Goal: Task Accomplishment & Management: Use online tool/utility

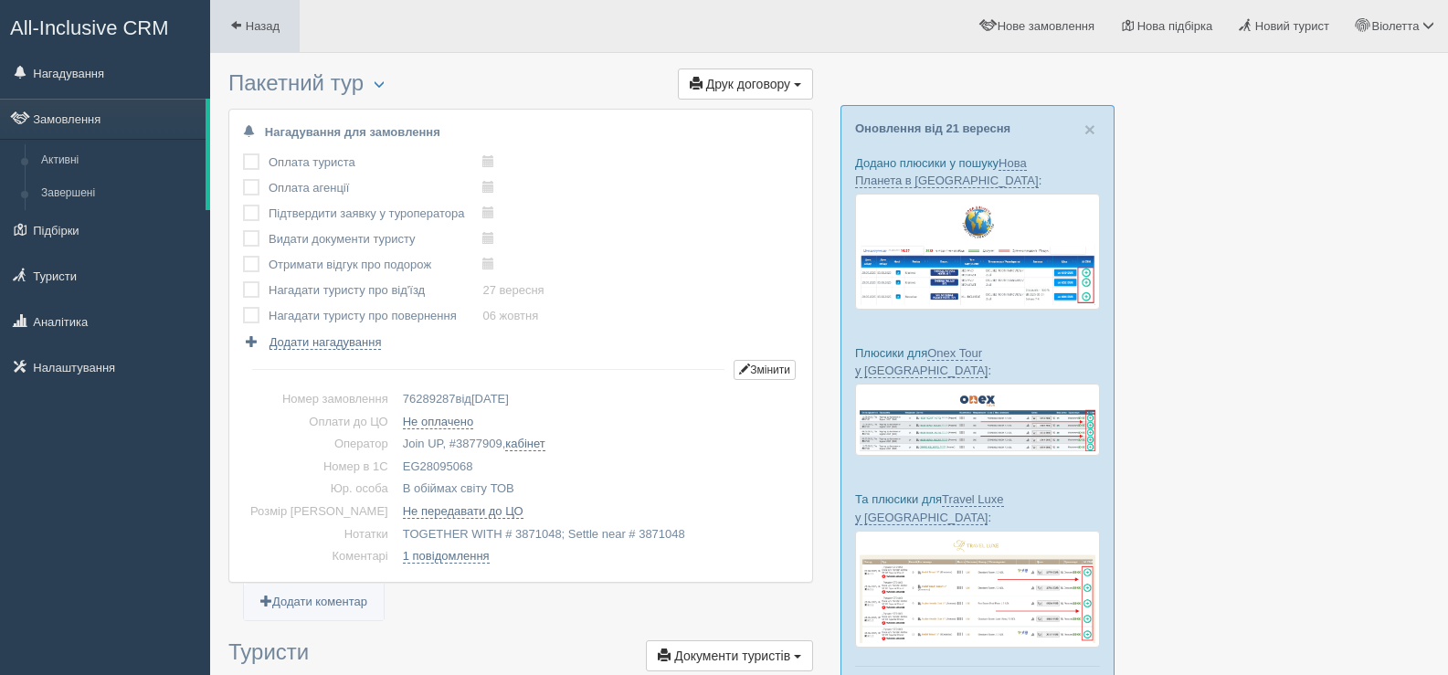
click at [232, 19] on span at bounding box center [236, 25] width 12 height 12
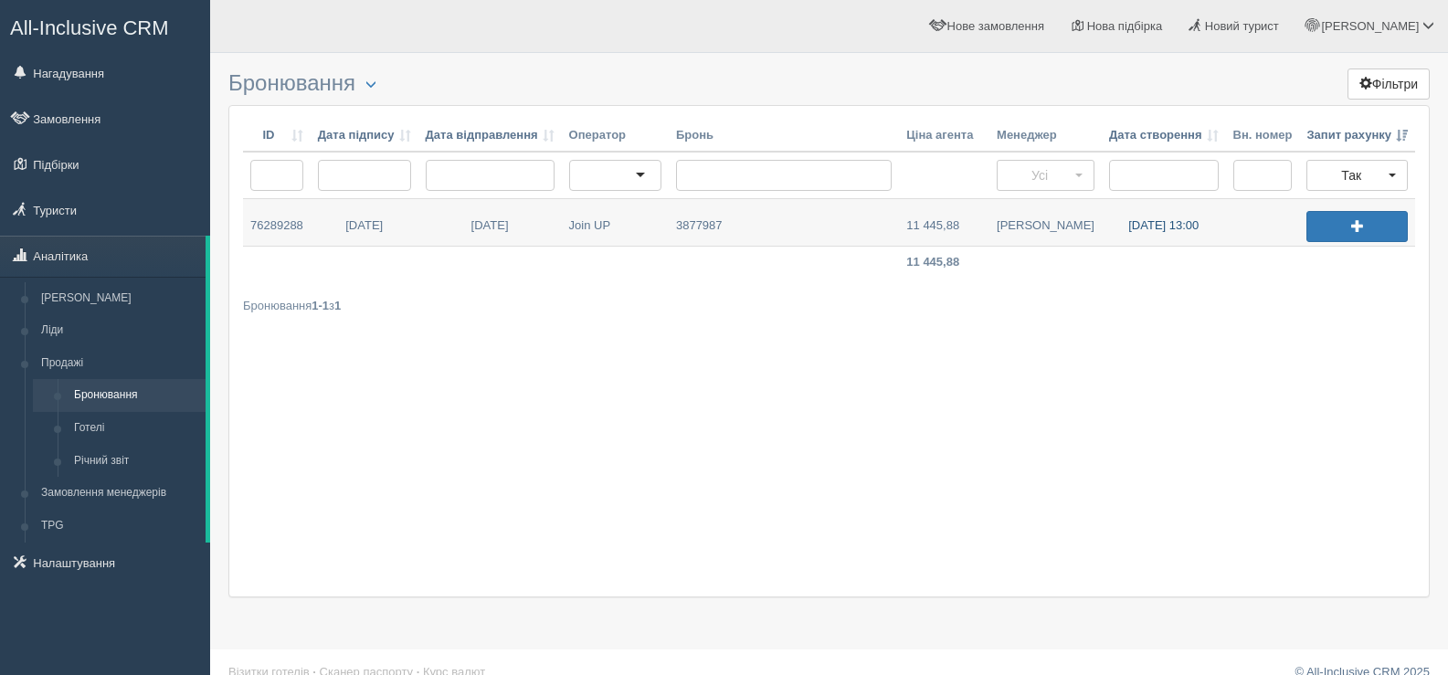
click at [1151, 225] on link "27.09.2025 13:00" at bounding box center [1164, 222] width 124 height 47
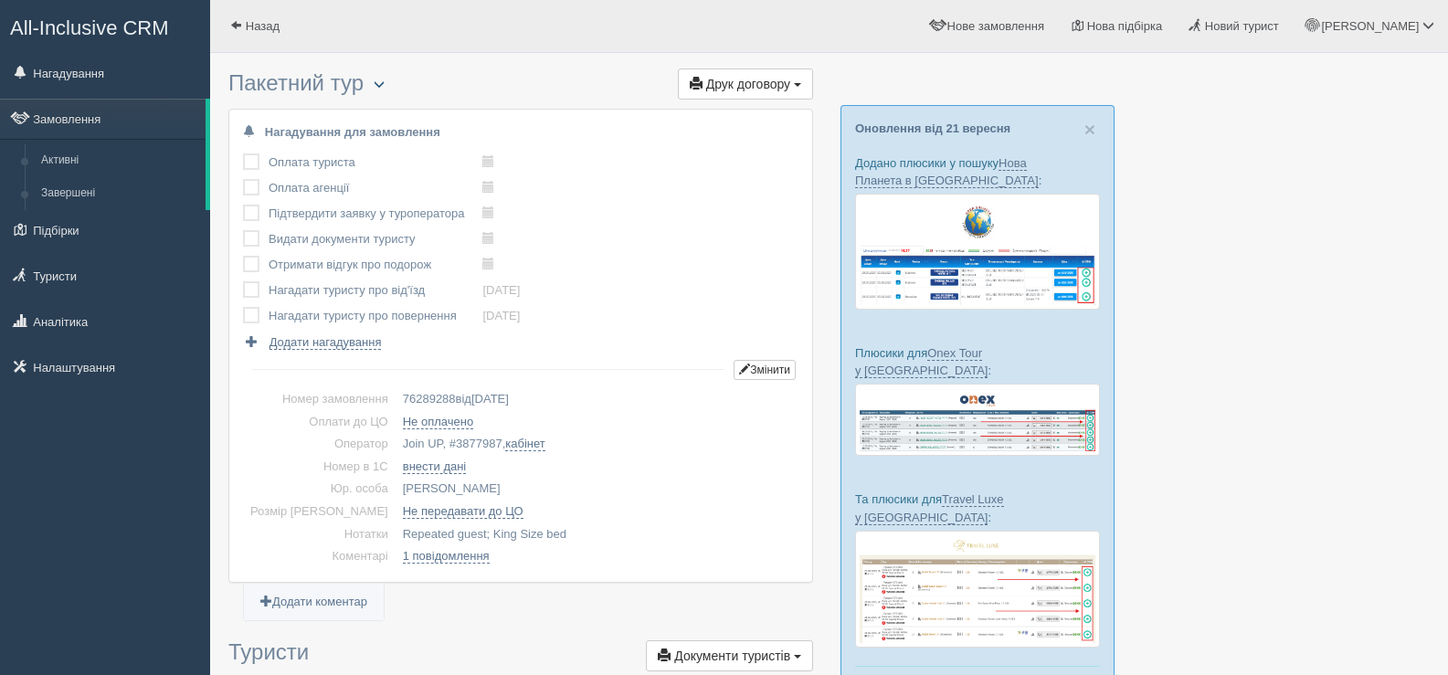
click at [379, 79] on span "button" at bounding box center [379, 84] width 11 height 11
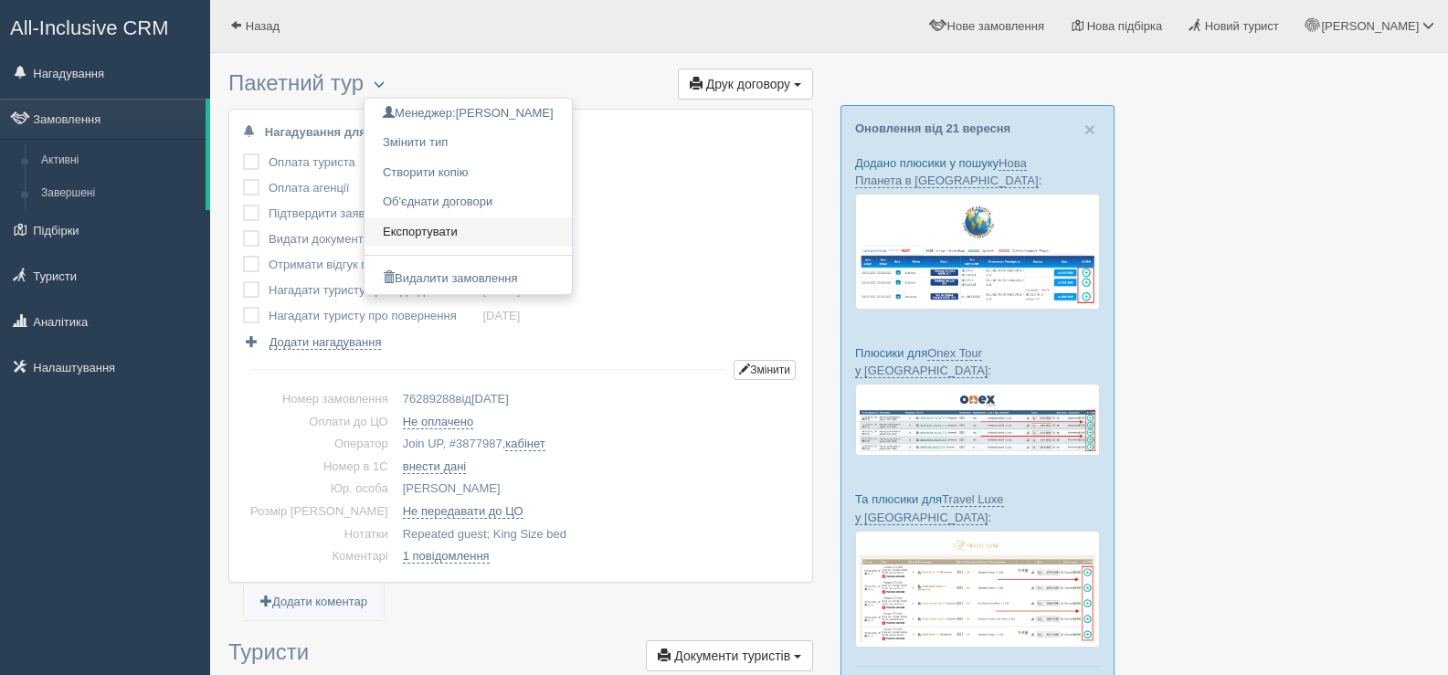
click at [446, 227] on link "Експортувати" at bounding box center [468, 232] width 207 height 30
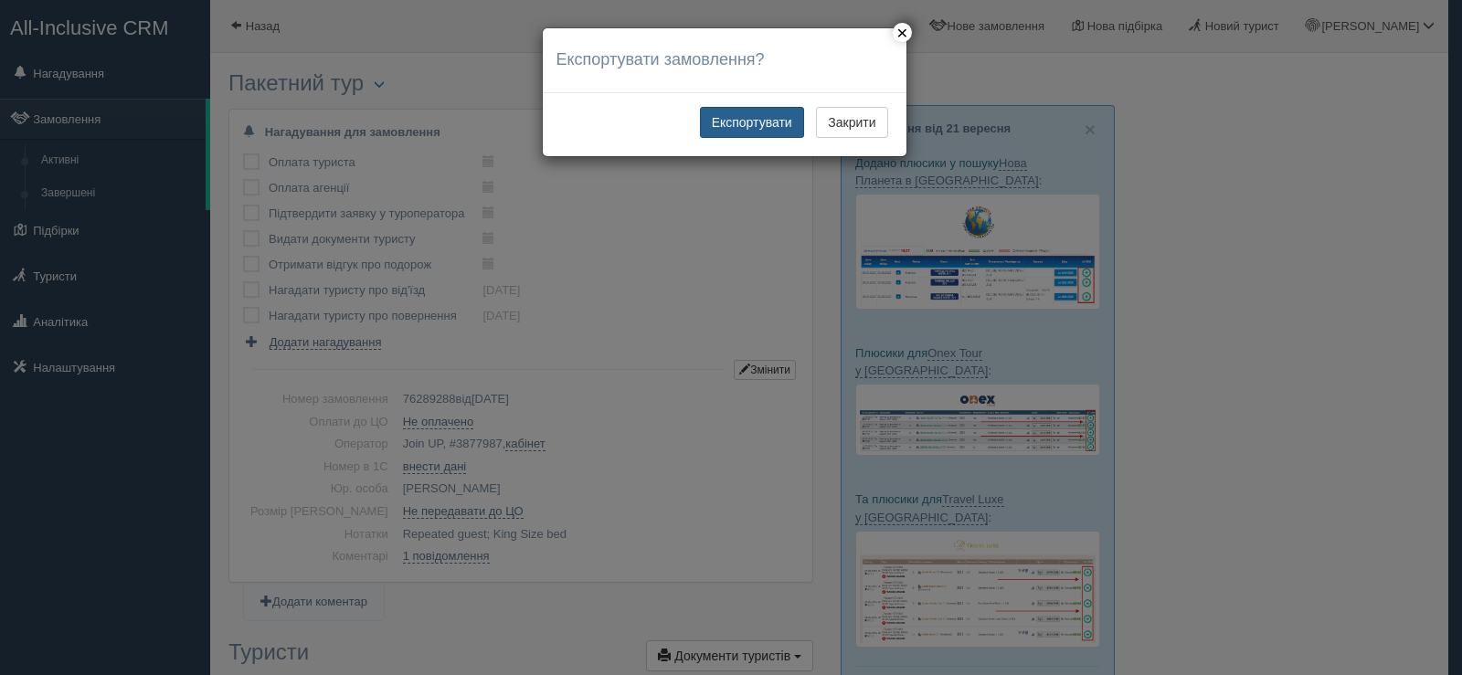
click at [729, 122] on button "Експортувати" at bounding box center [752, 122] width 104 height 31
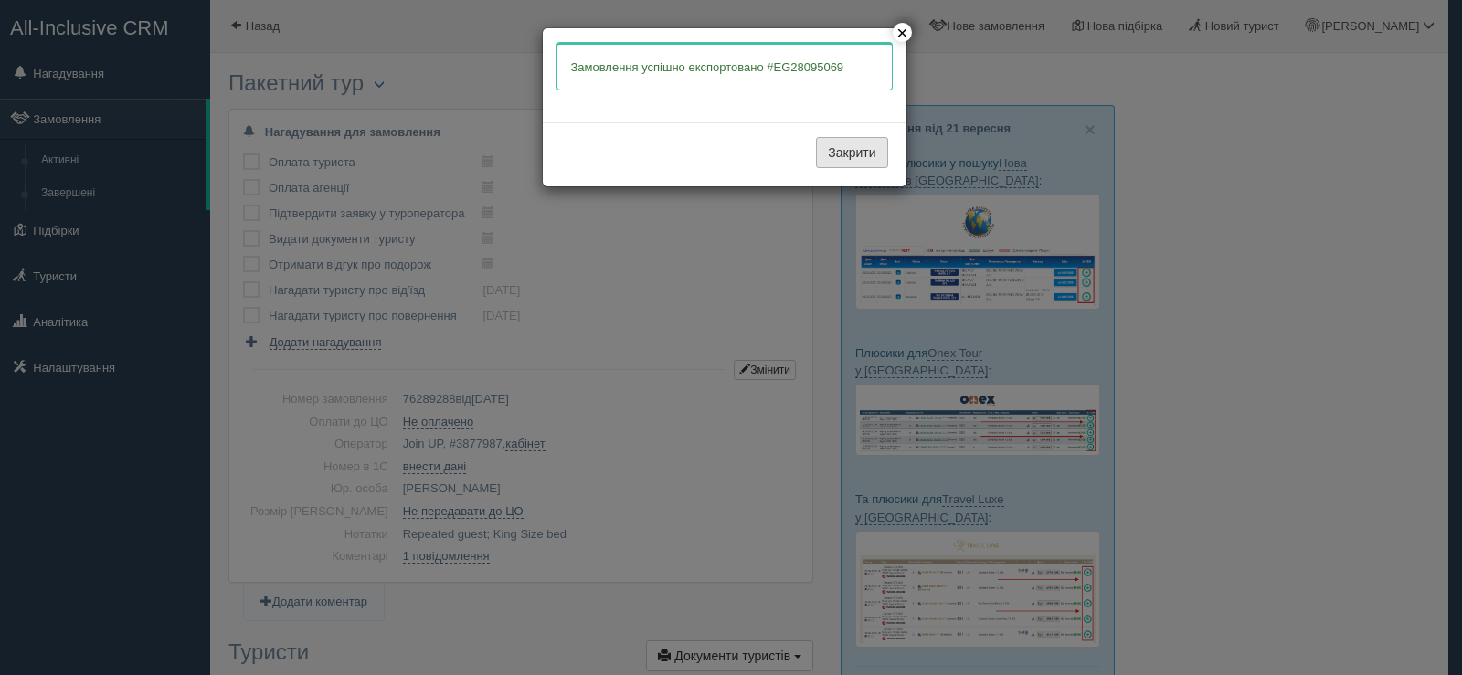
click at [831, 146] on button "Закрити" at bounding box center [851, 152] width 71 height 31
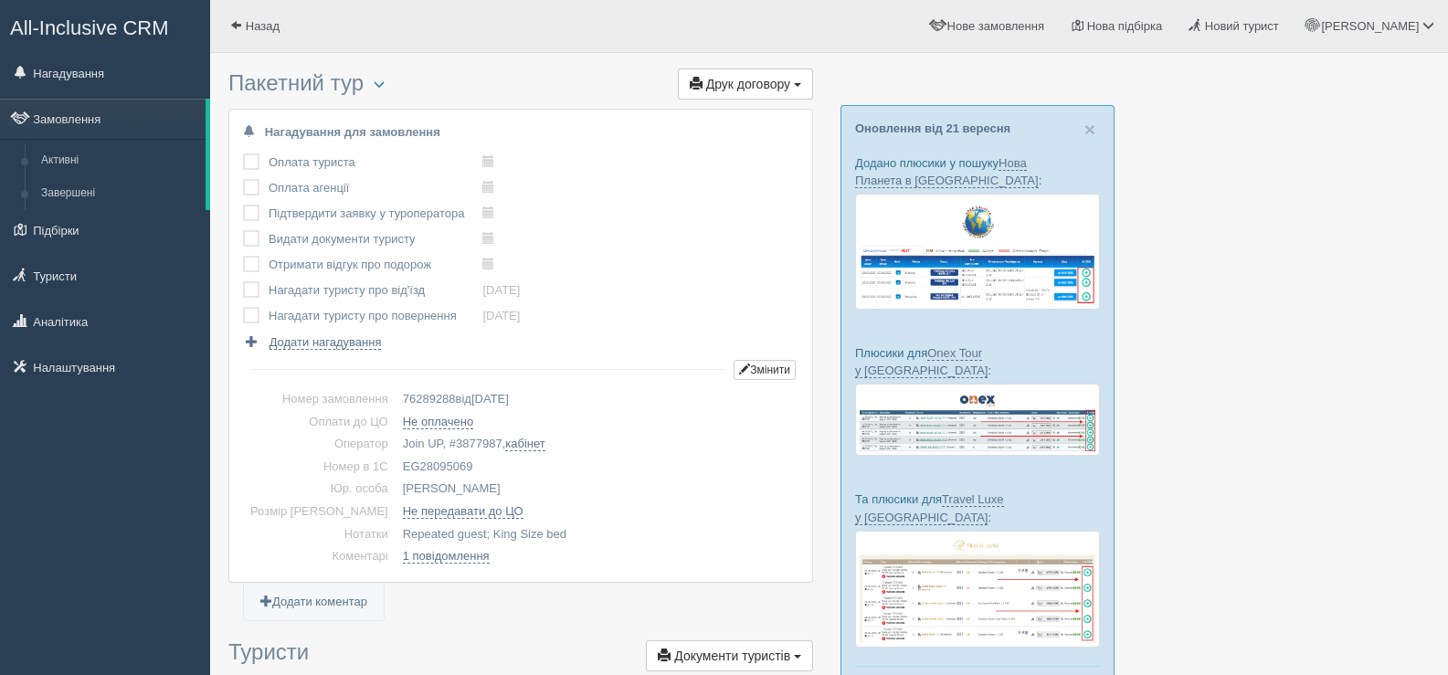
drag, startPoint x: 440, startPoint y: 463, endPoint x: 360, endPoint y: 460, distance: 80.5
click at [360, 460] on tr "Номер в 1С EG28095069" at bounding box center [520, 467] width 555 height 23
copy tr "Номер в 1С EG28095069"
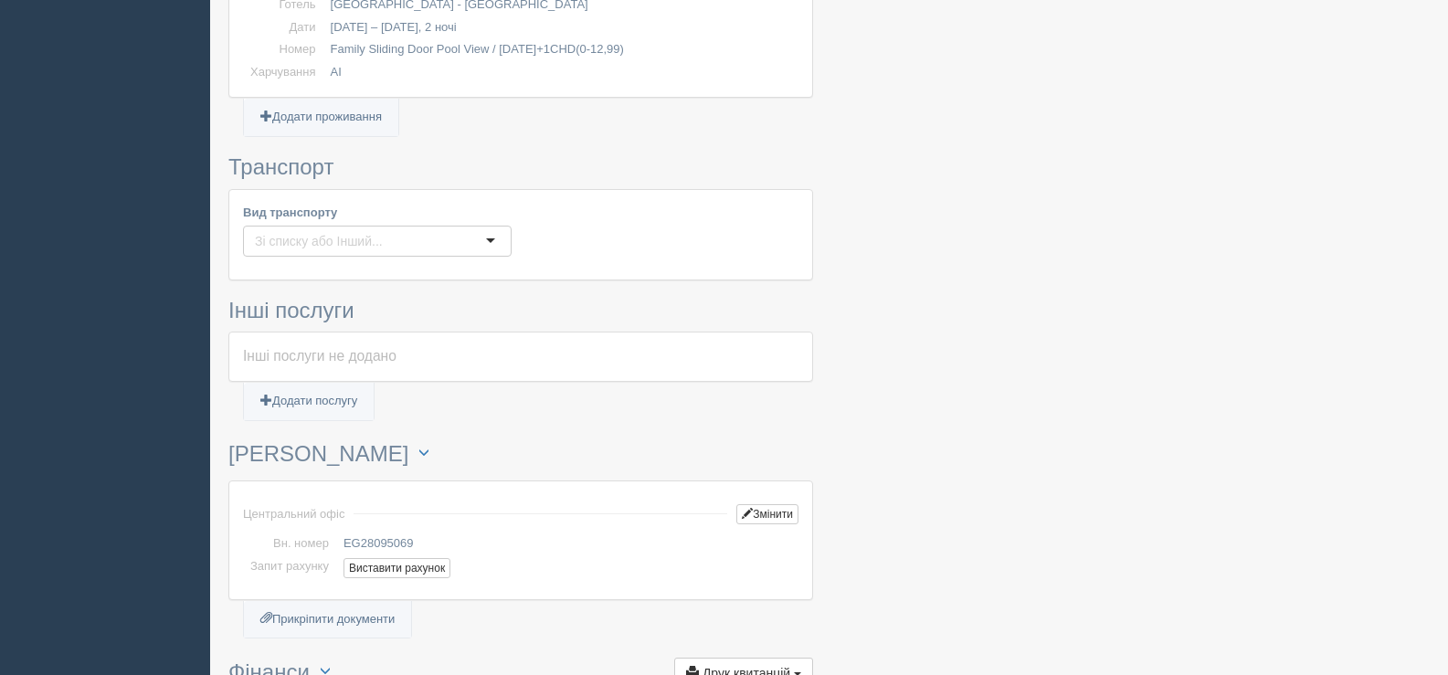
scroll to position [1188, 0]
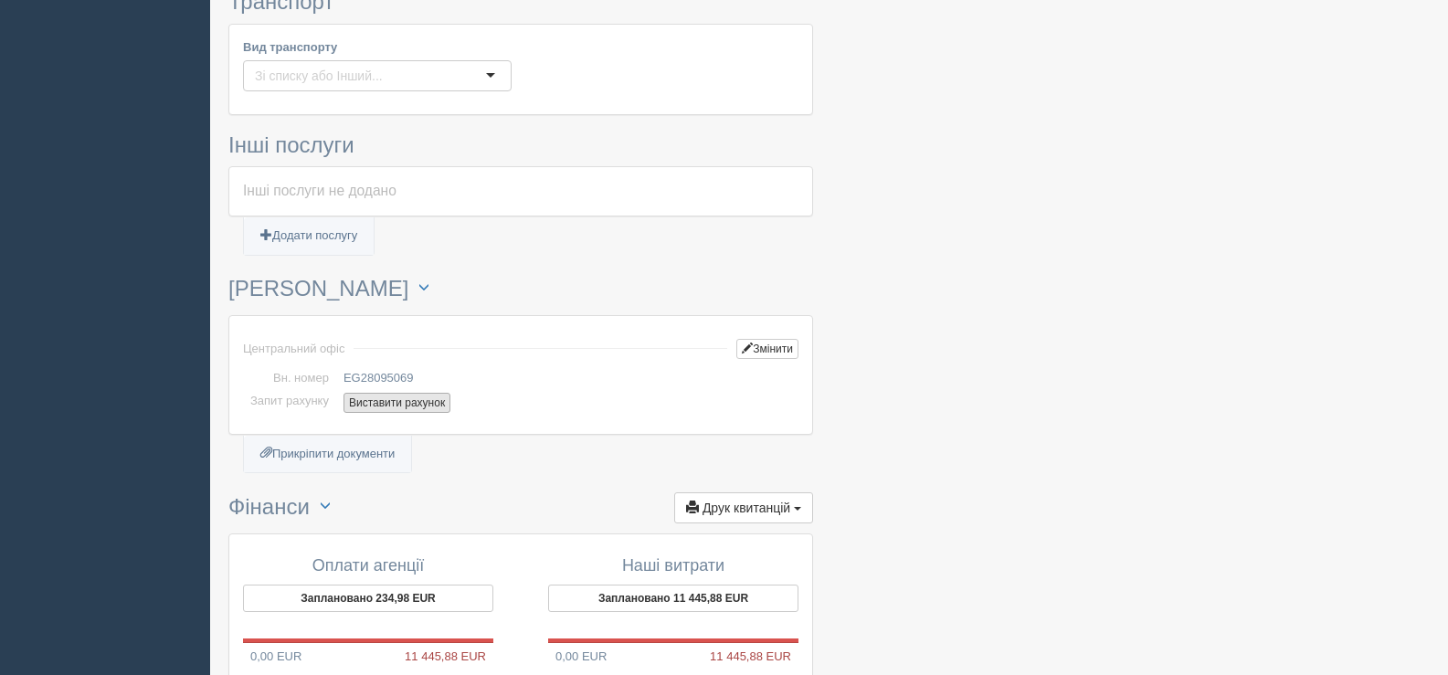
click at [377, 402] on button "Виставити рахунок" at bounding box center [397, 403] width 107 height 20
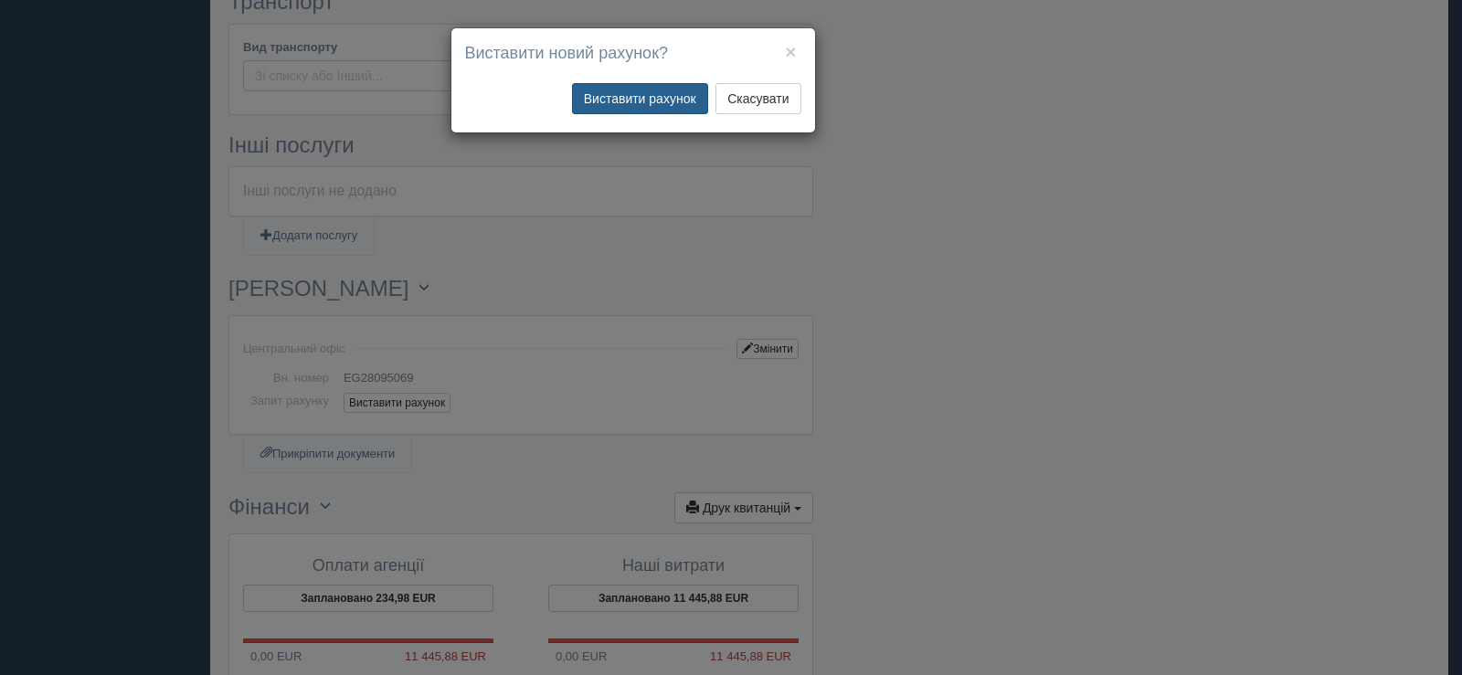
click at [595, 98] on button "Виставити рахунок" at bounding box center [640, 98] width 136 height 31
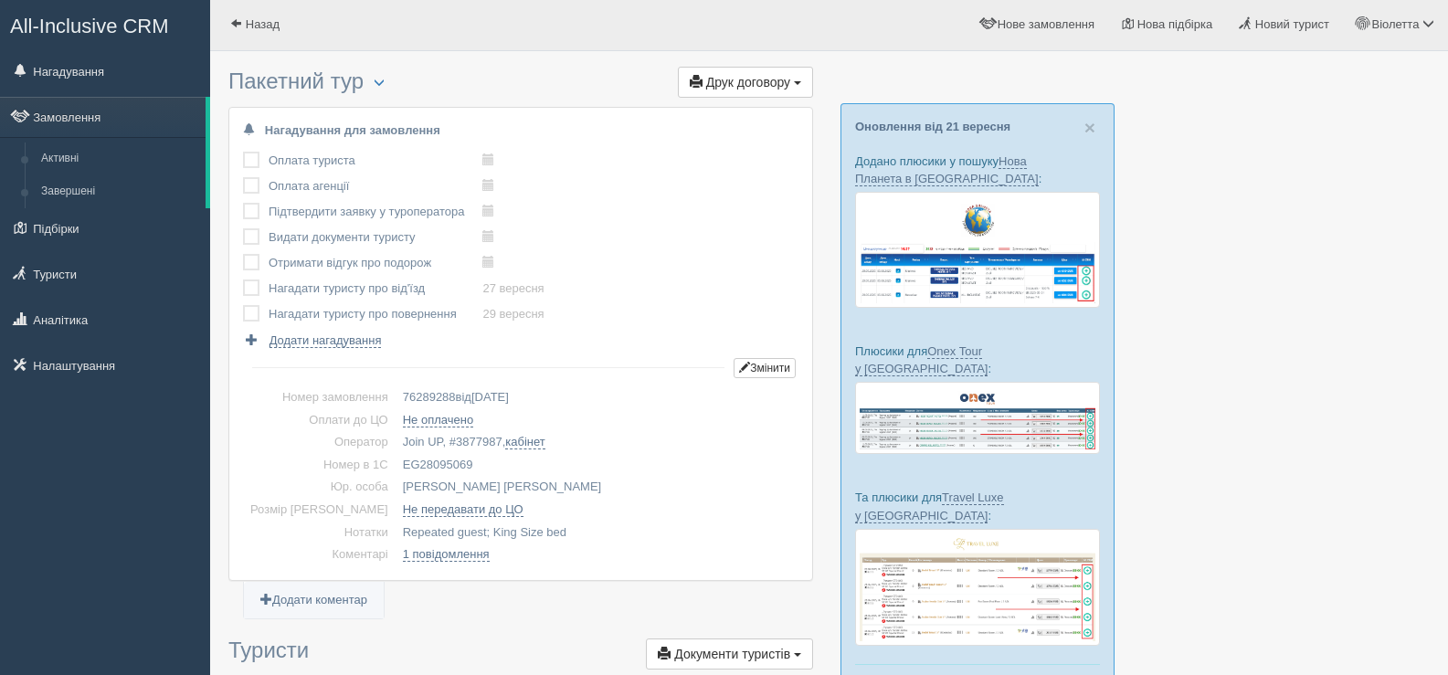
scroll to position [0, 0]
click at [237, 28] on span at bounding box center [236, 25] width 12 height 12
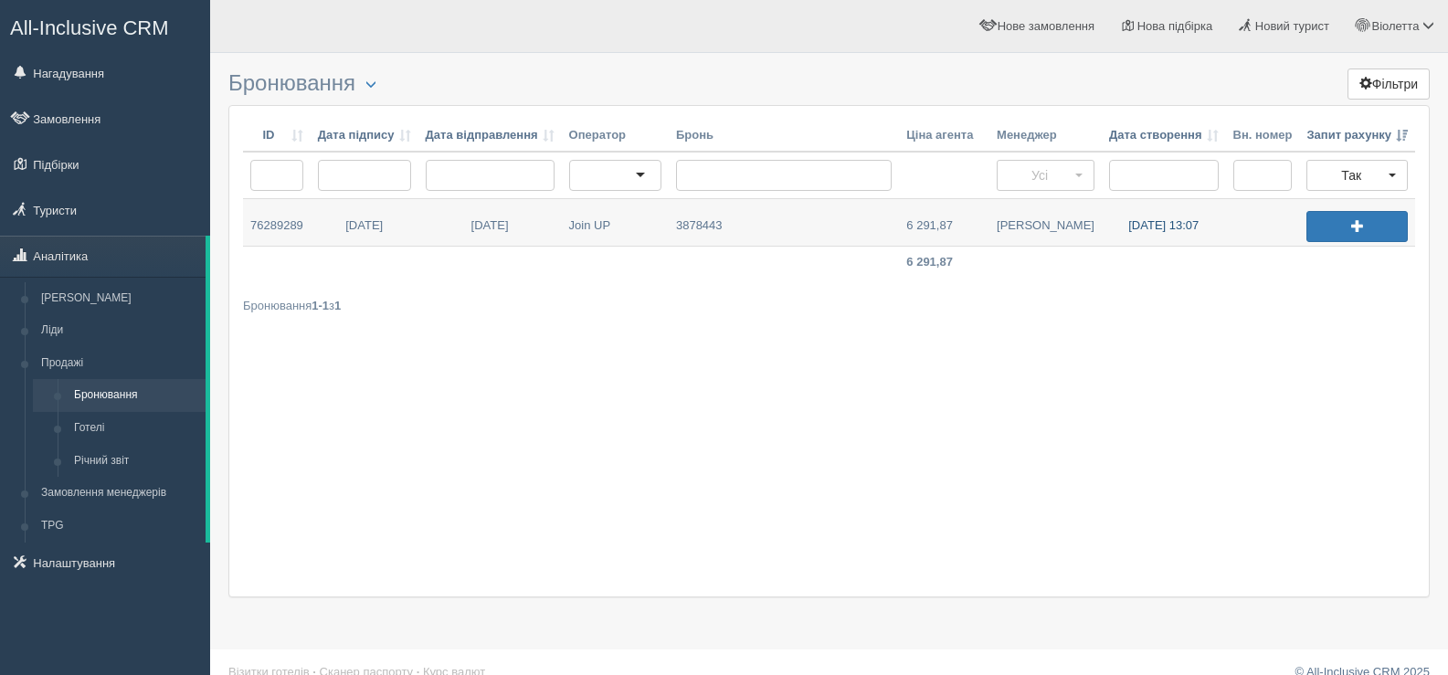
click at [1156, 223] on link "27.09.2025 13:07" at bounding box center [1164, 222] width 124 height 47
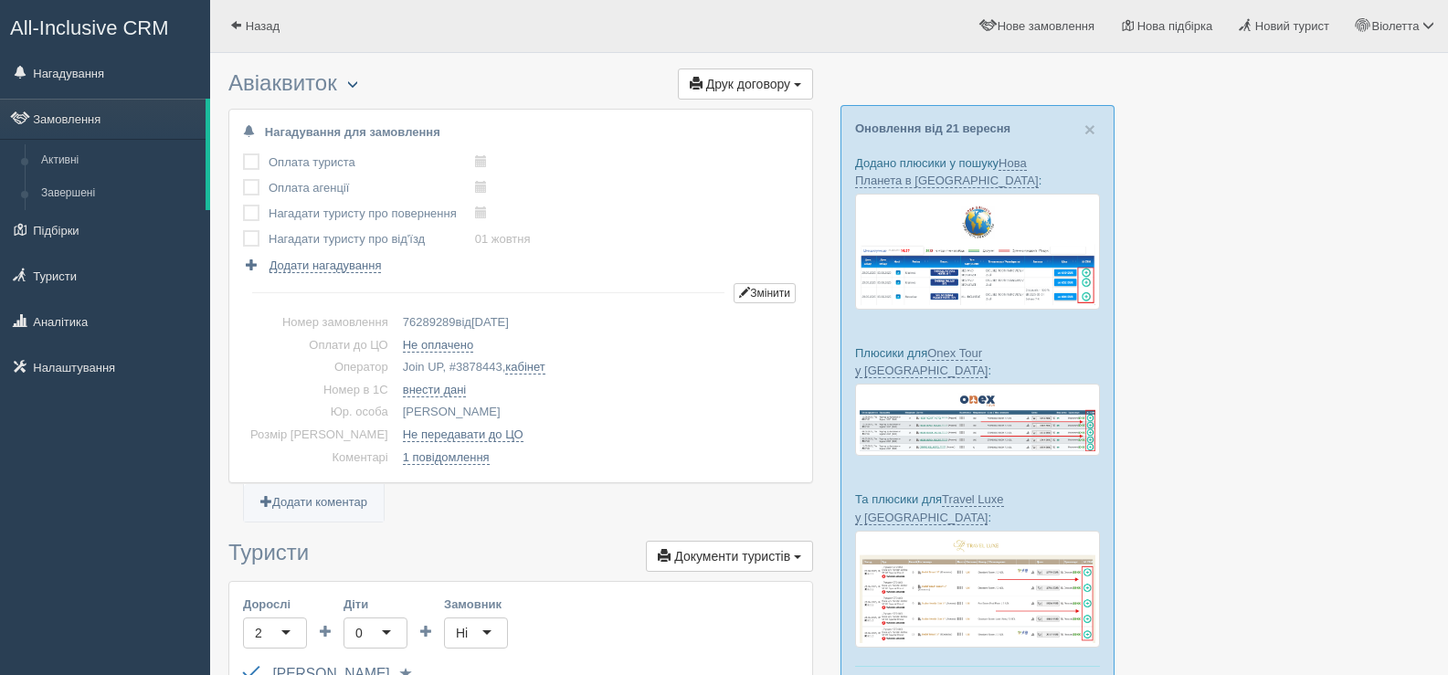
click at [358, 81] on span "button" at bounding box center [352, 84] width 11 height 11
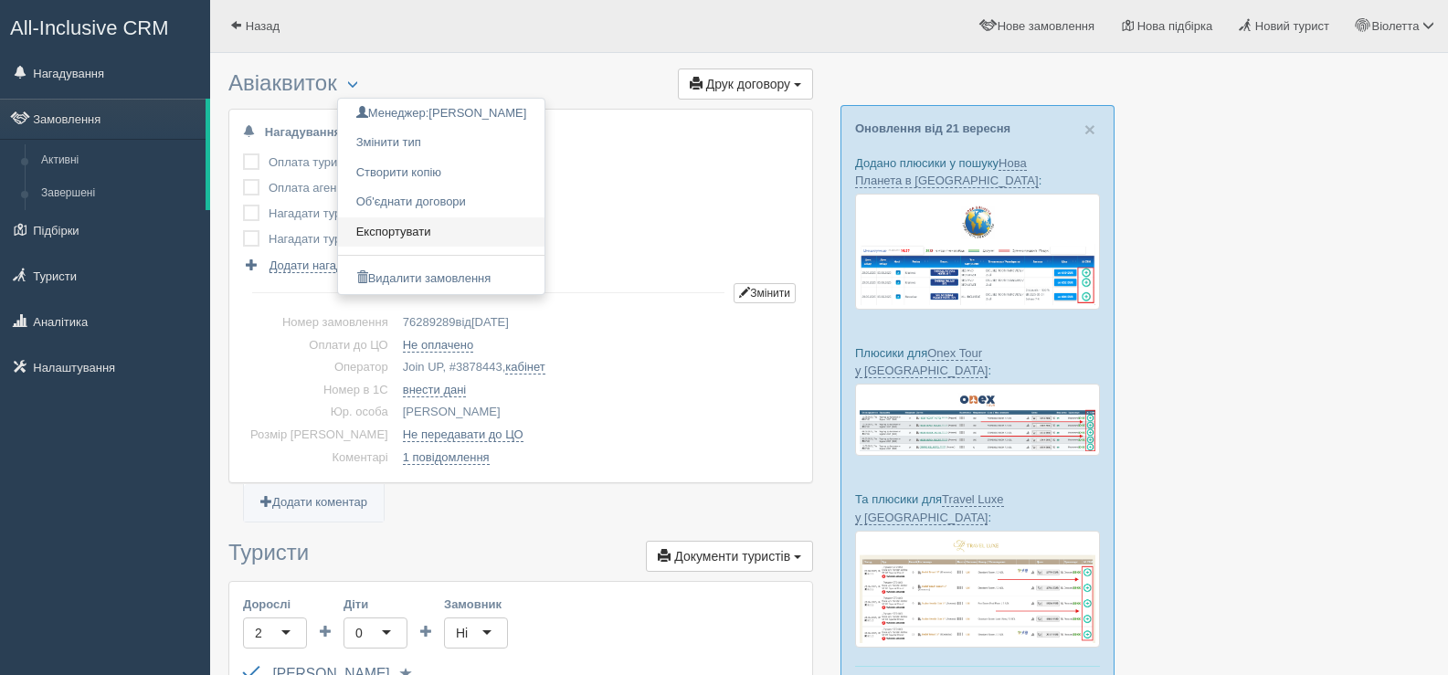
click at [386, 225] on link "Експортувати" at bounding box center [441, 232] width 207 height 30
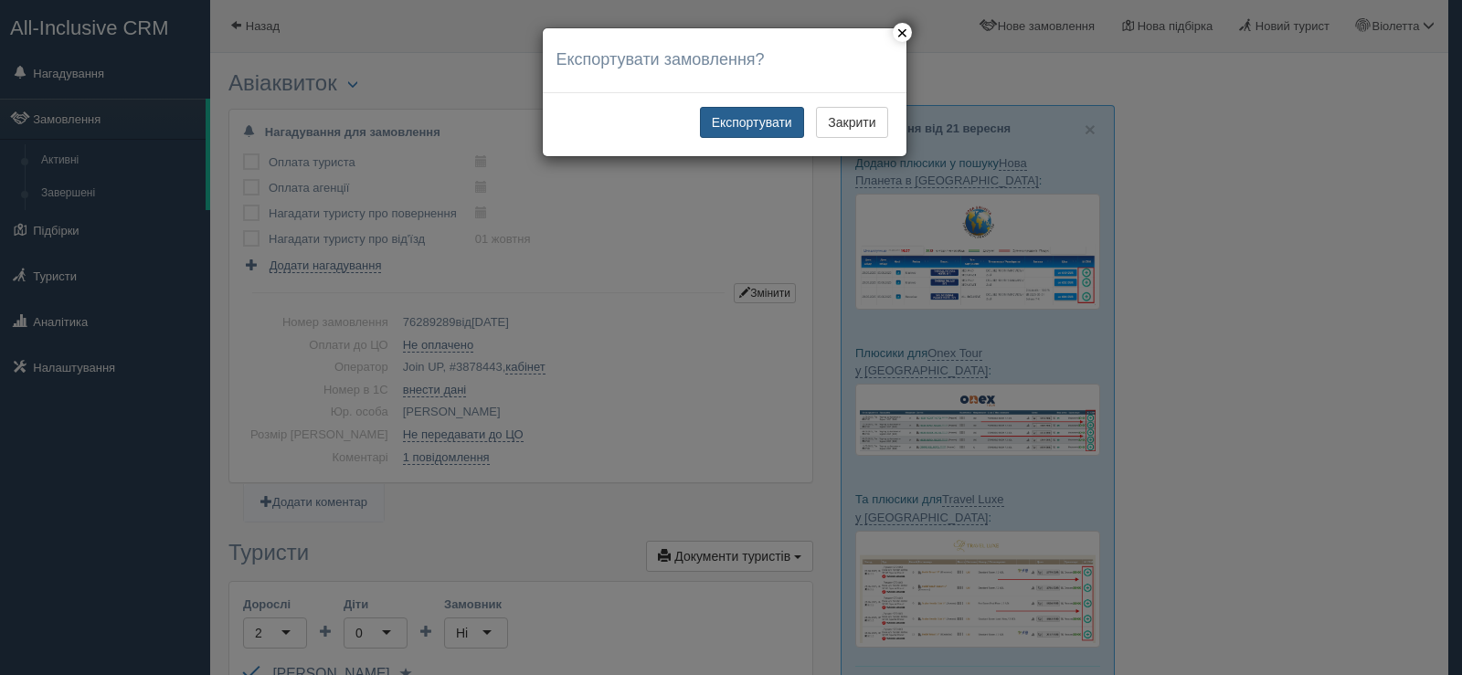
click at [728, 116] on button "Експортувати" at bounding box center [752, 122] width 104 height 31
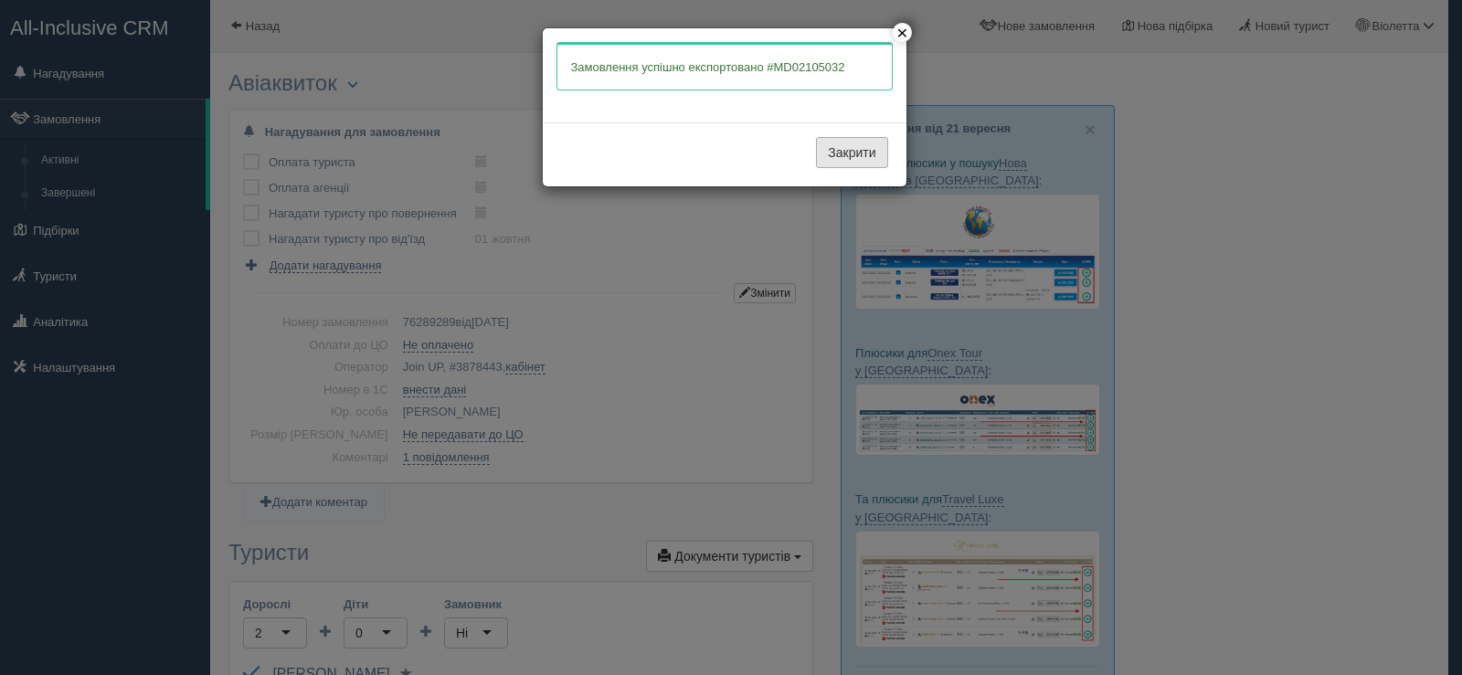
click at [843, 148] on button "Закрити" at bounding box center [851, 152] width 71 height 31
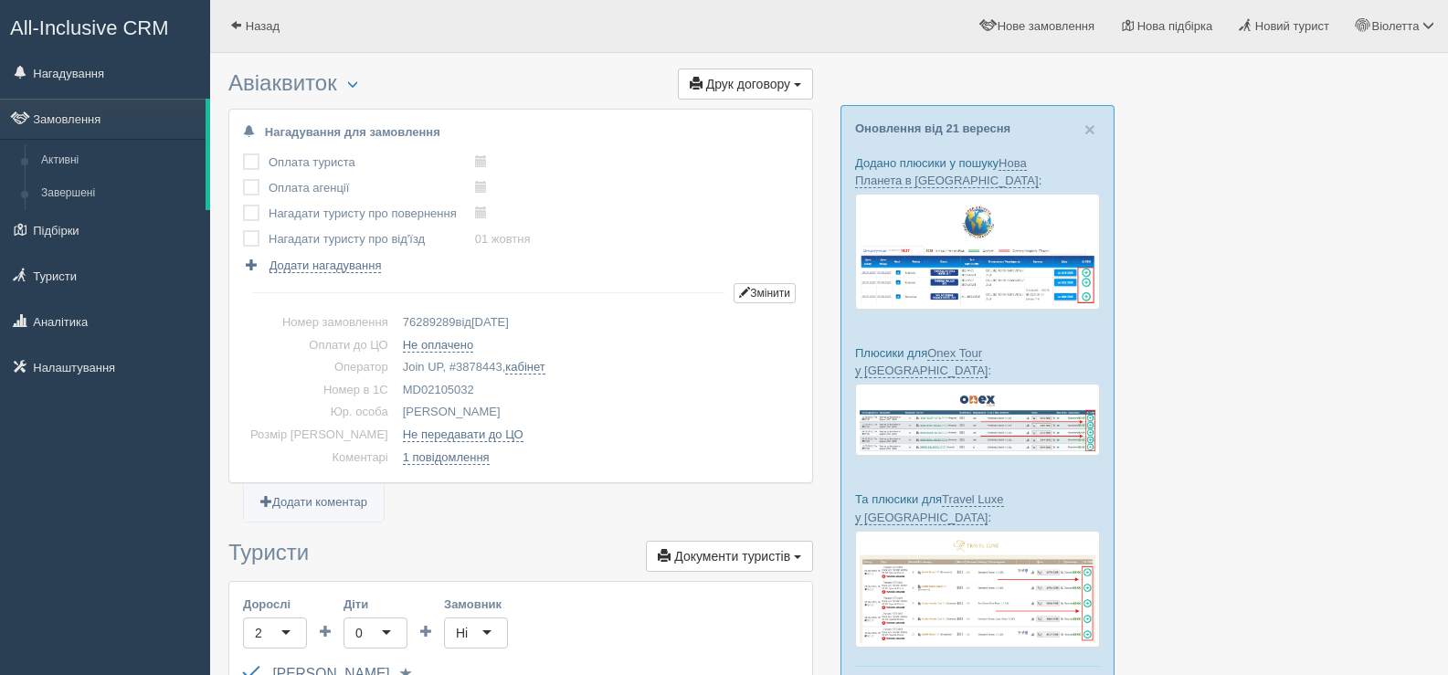
drag, startPoint x: 453, startPoint y: 389, endPoint x: 368, endPoint y: 383, distance: 85.2
click at [396, 383] on td "MD02105032" at bounding box center [597, 390] width 403 height 23
copy td "MD02105032"
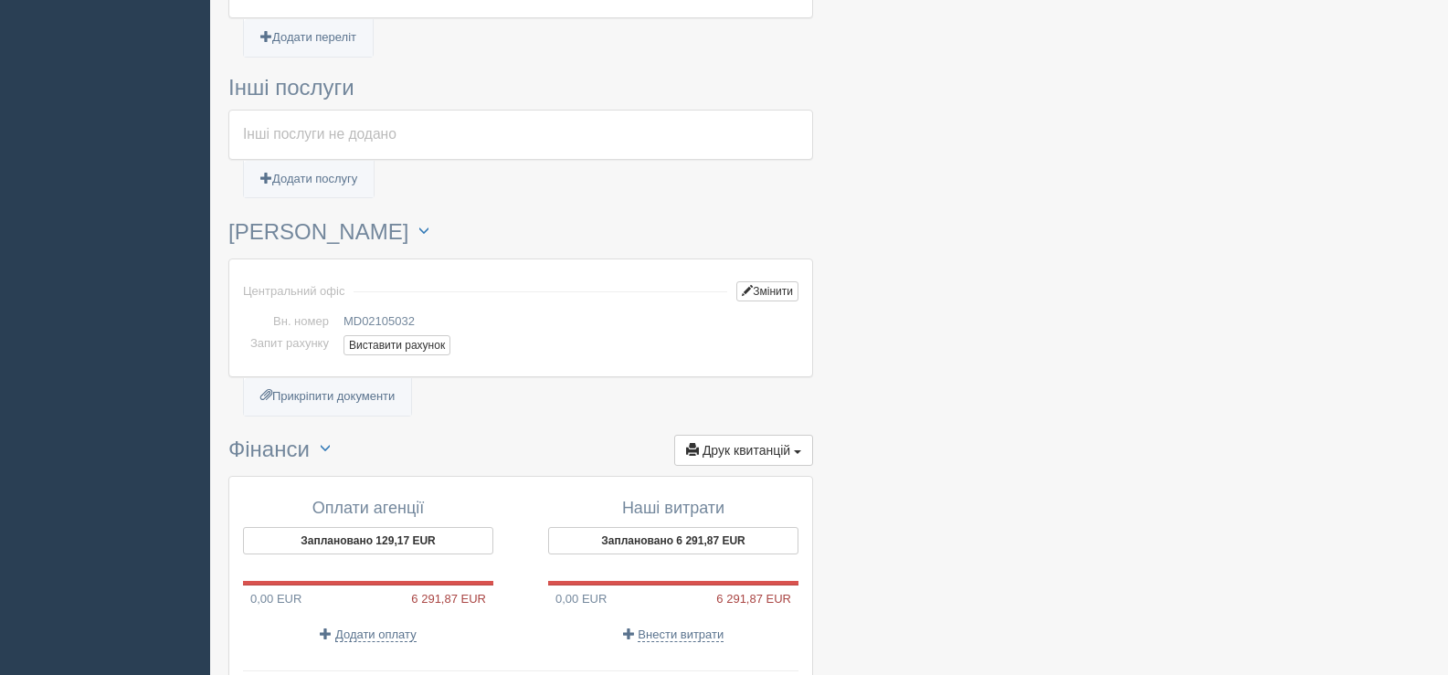
scroll to position [1096, 0]
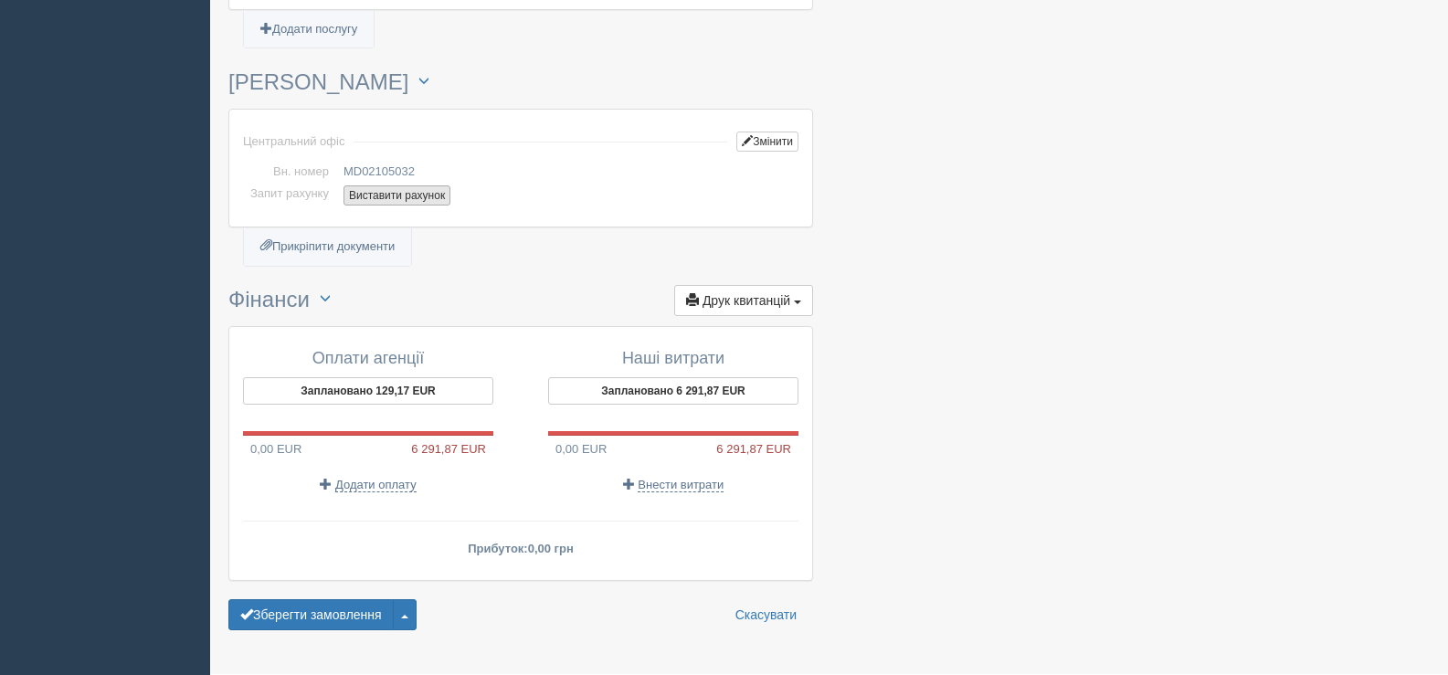
click at [382, 194] on button "Виставити рахунок" at bounding box center [397, 195] width 107 height 20
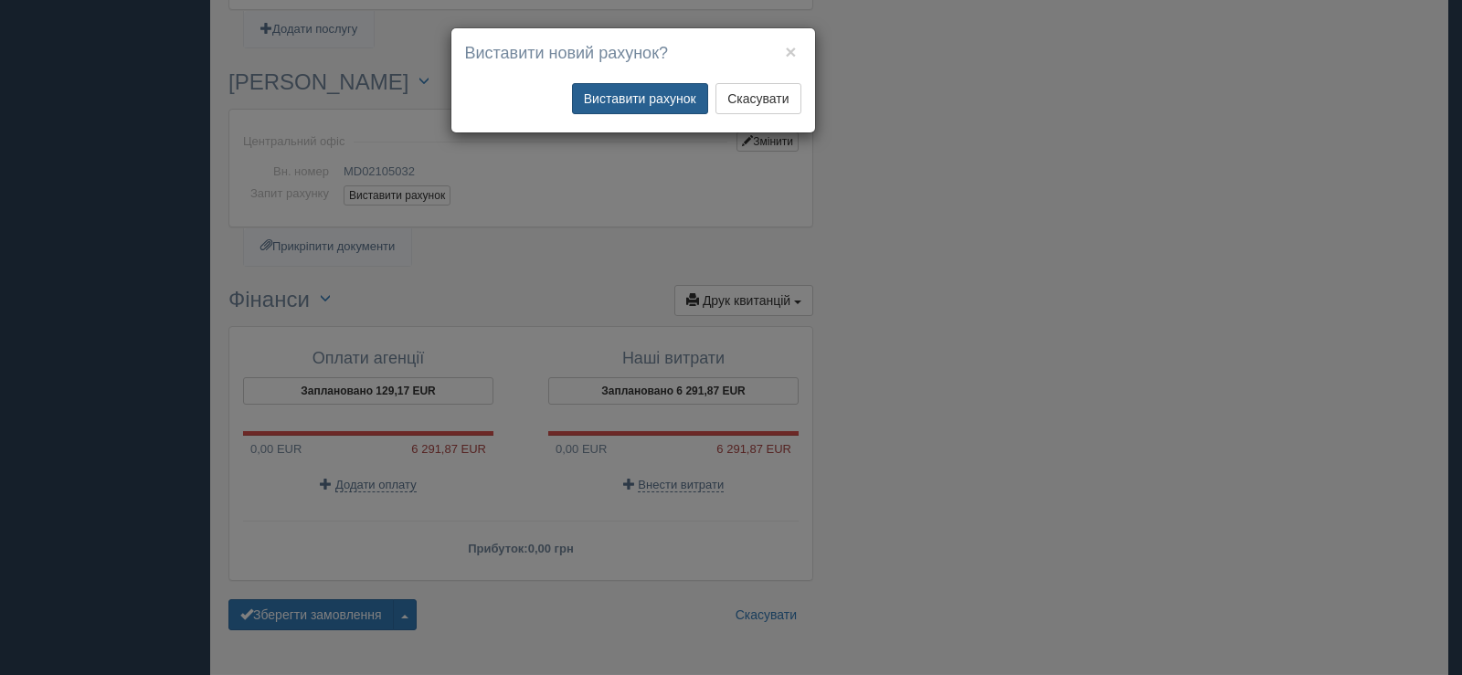
click at [619, 104] on button "Виставити рахунок" at bounding box center [640, 98] width 136 height 31
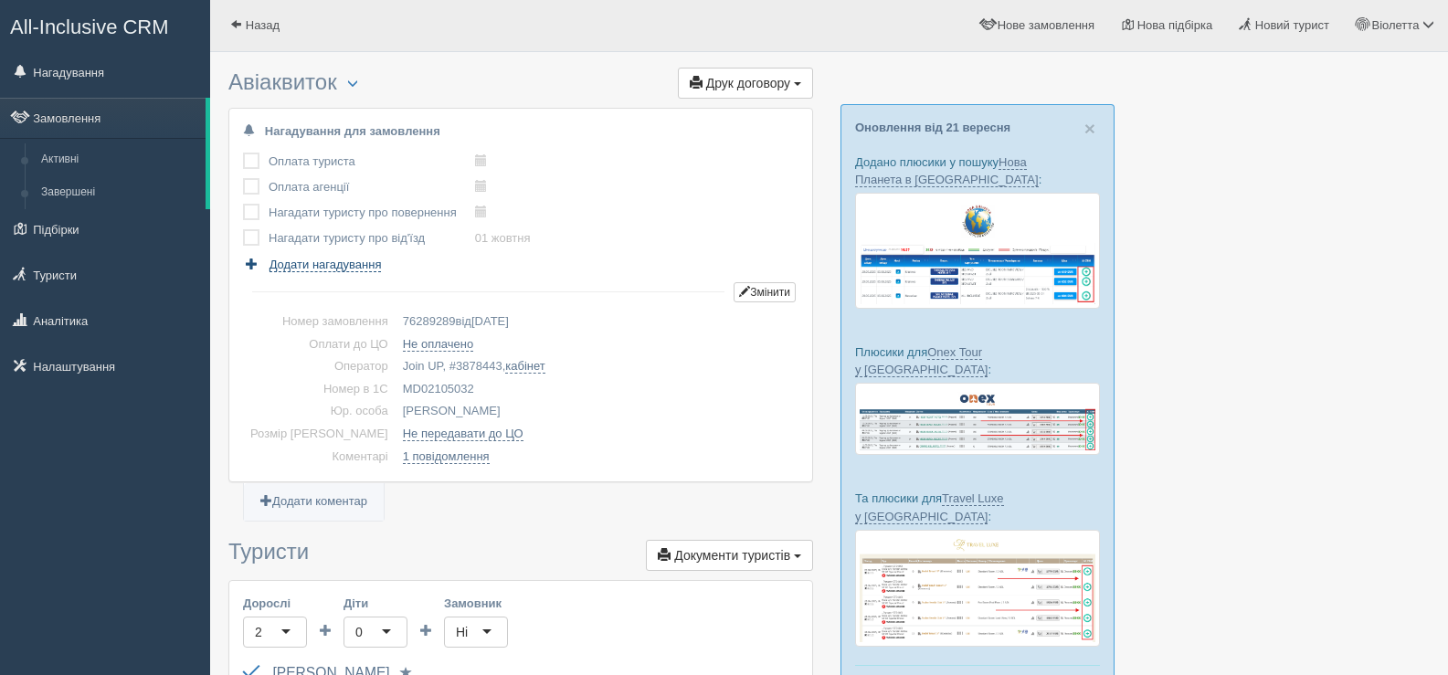
scroll to position [0, 0]
click at [354, 83] on span "button" at bounding box center [352, 84] width 11 height 11
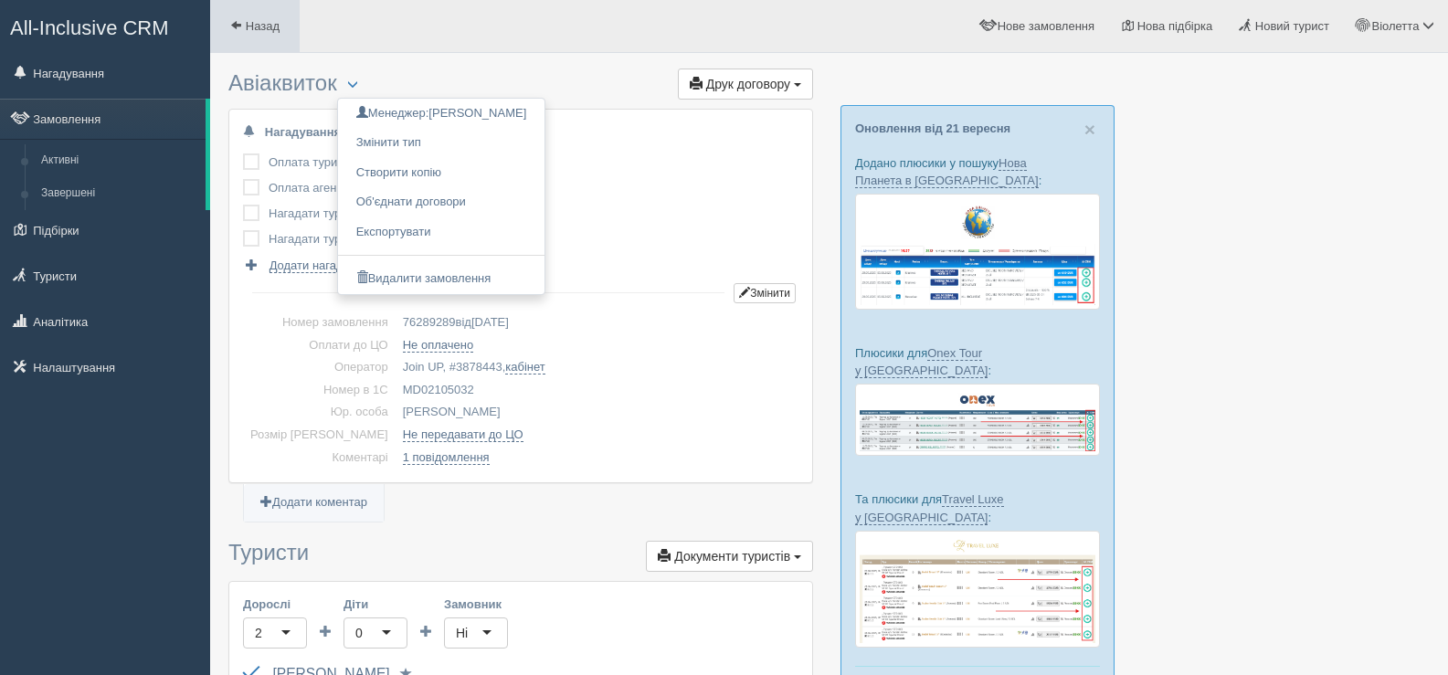
click at [232, 23] on span at bounding box center [236, 25] width 12 height 12
